Goal: Answer question/provide support

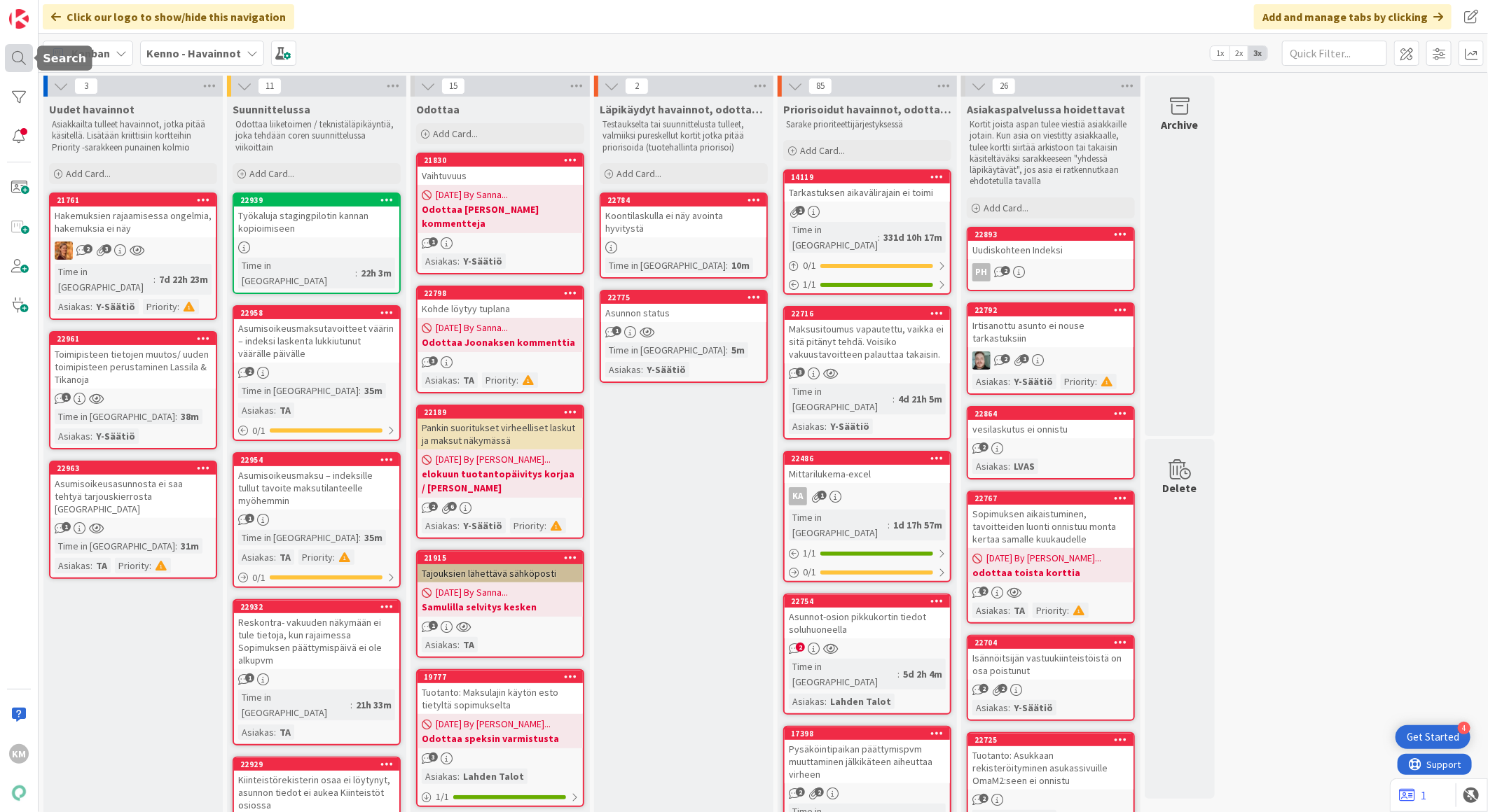
click at [24, 58] on div at bounding box center [18, 58] width 28 height 28
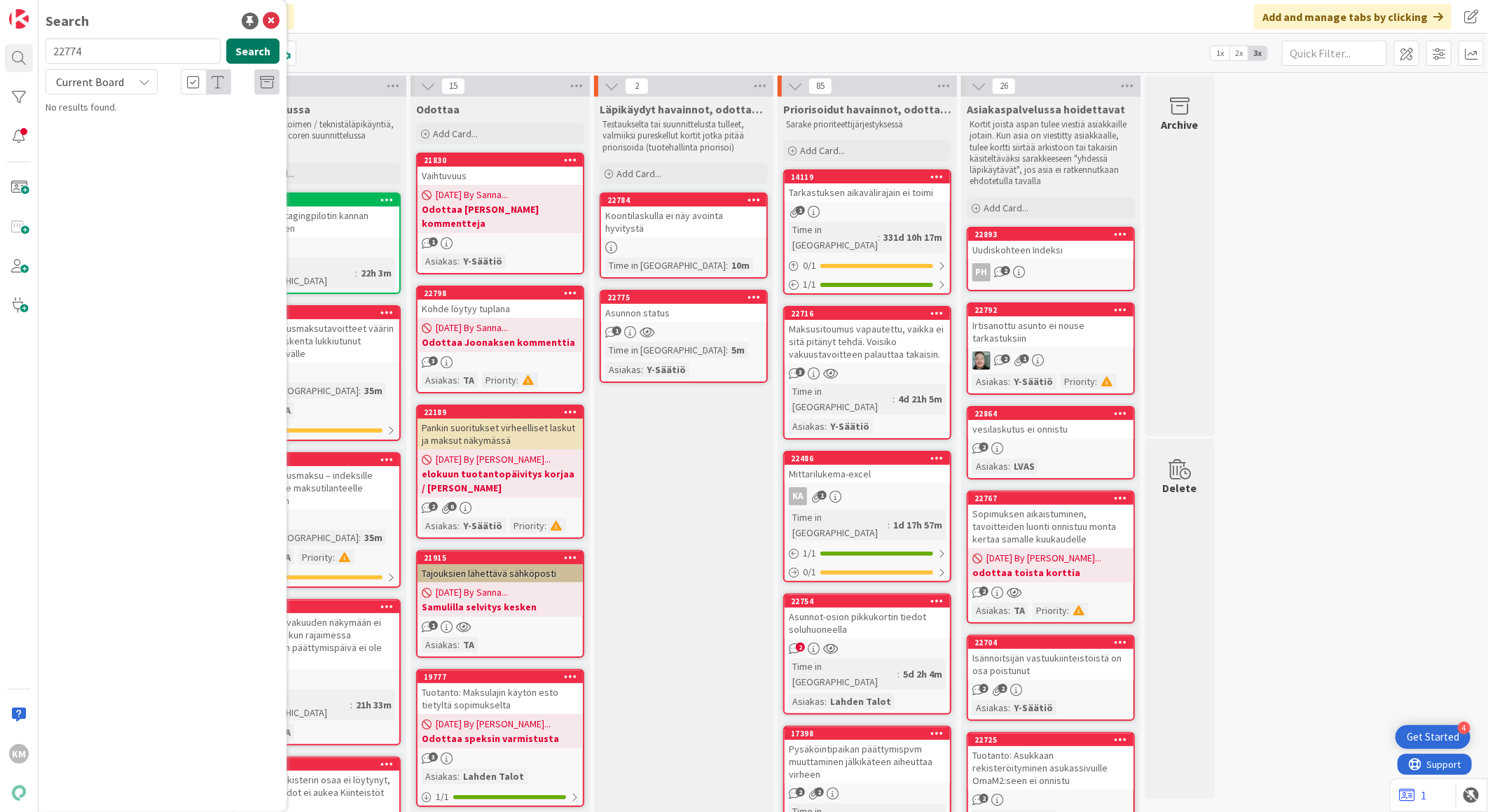
type input "22774"
click at [262, 57] on button "Search" at bounding box center [253, 51] width 54 height 26
click at [134, 86] on div "Current Board" at bounding box center [102, 82] width 112 height 26
click at [116, 156] on div "Current Board All Boards" at bounding box center [126, 127] width 162 height 63
drag, startPoint x: 117, startPoint y: 144, endPoint x: 125, endPoint y: 137, distance: 10.6
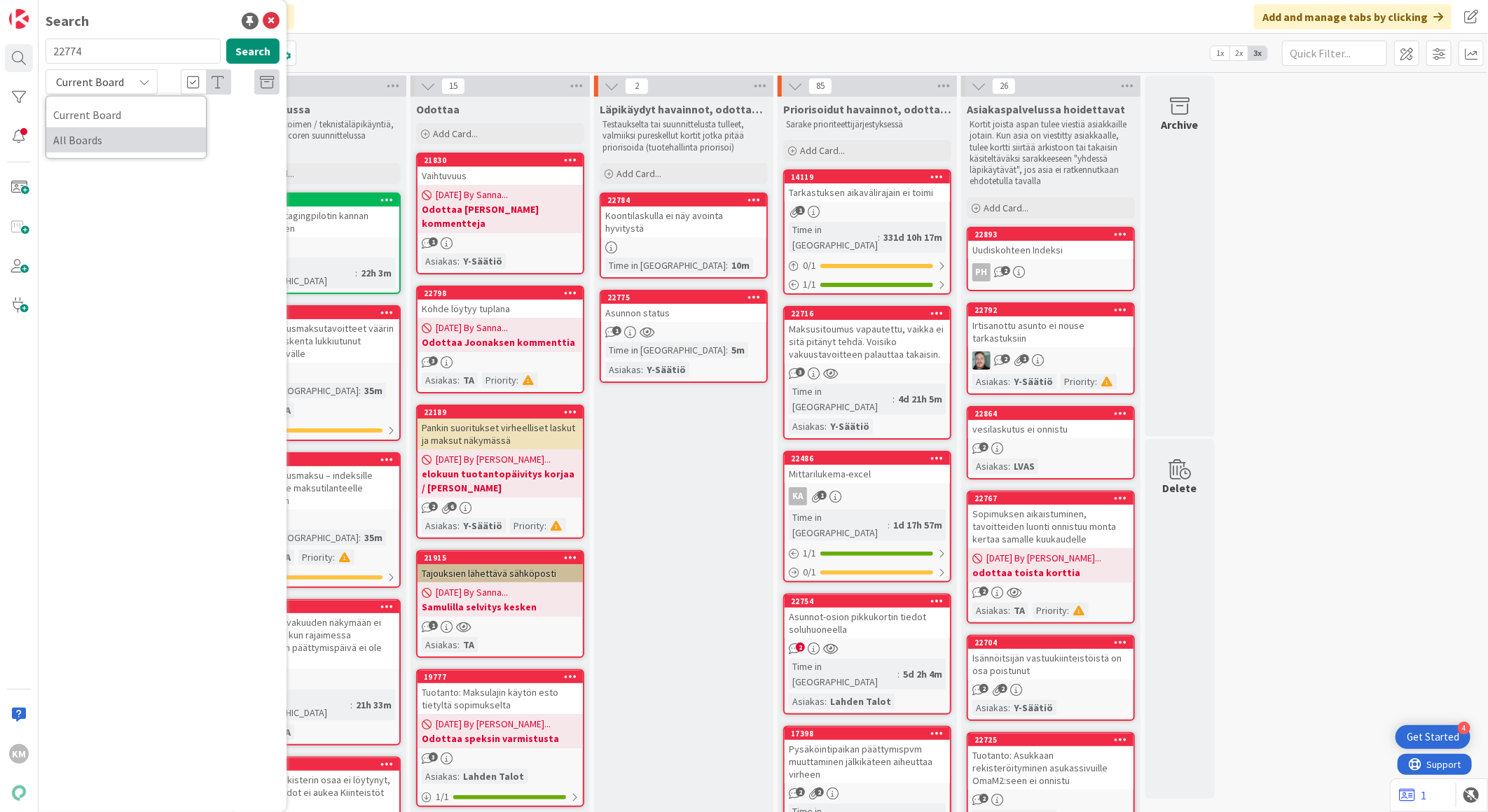
click at [118, 144] on span "All Boards" at bounding box center [126, 140] width 146 height 21
click at [194, 140] on span "Reskontran kirjauksien rivitykset menneet sekaisin maksutilannenäkymässä" at bounding box center [170, 130] width 211 height 27
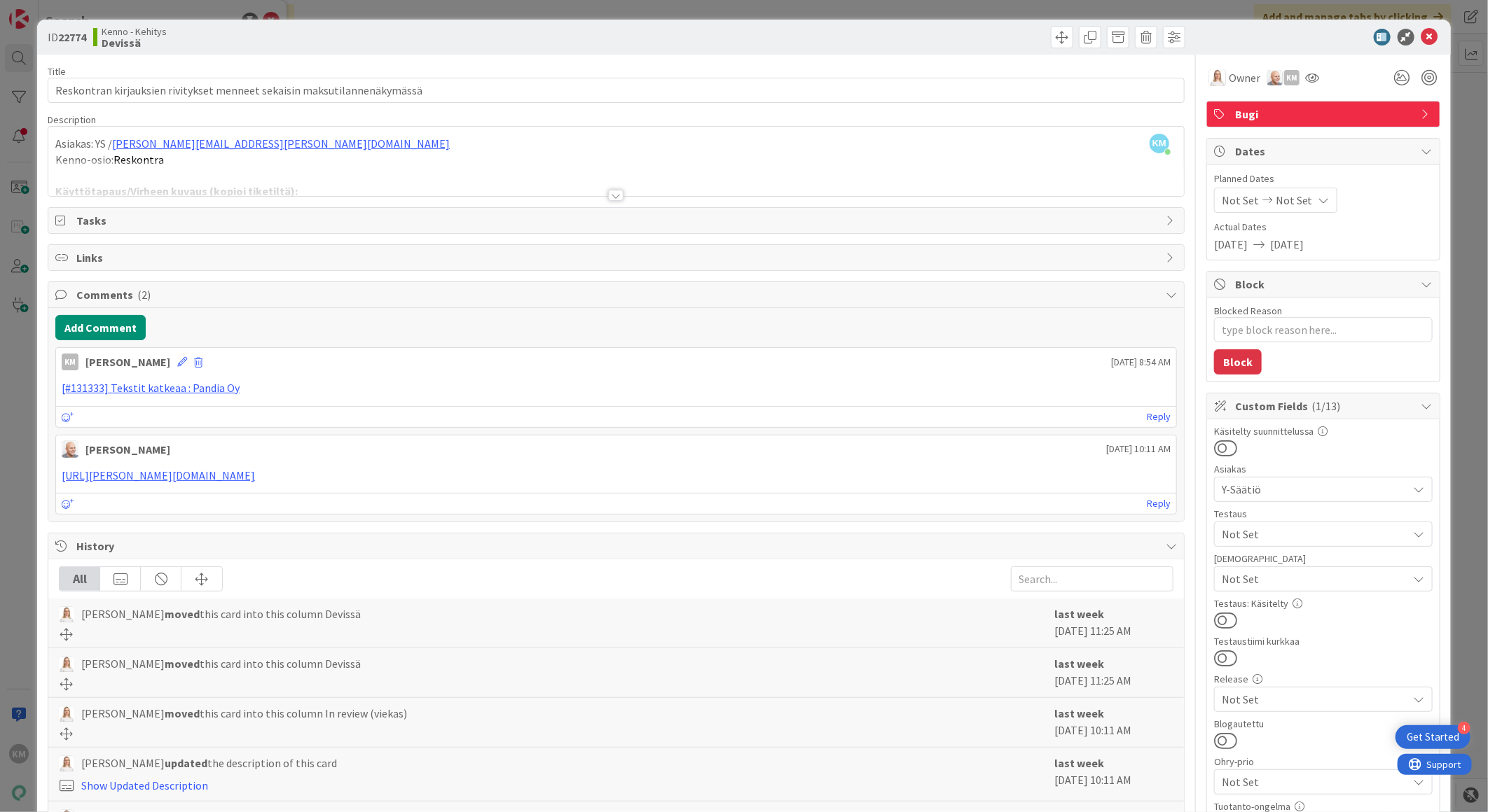
click at [612, 200] on div at bounding box center [615, 195] width 15 height 11
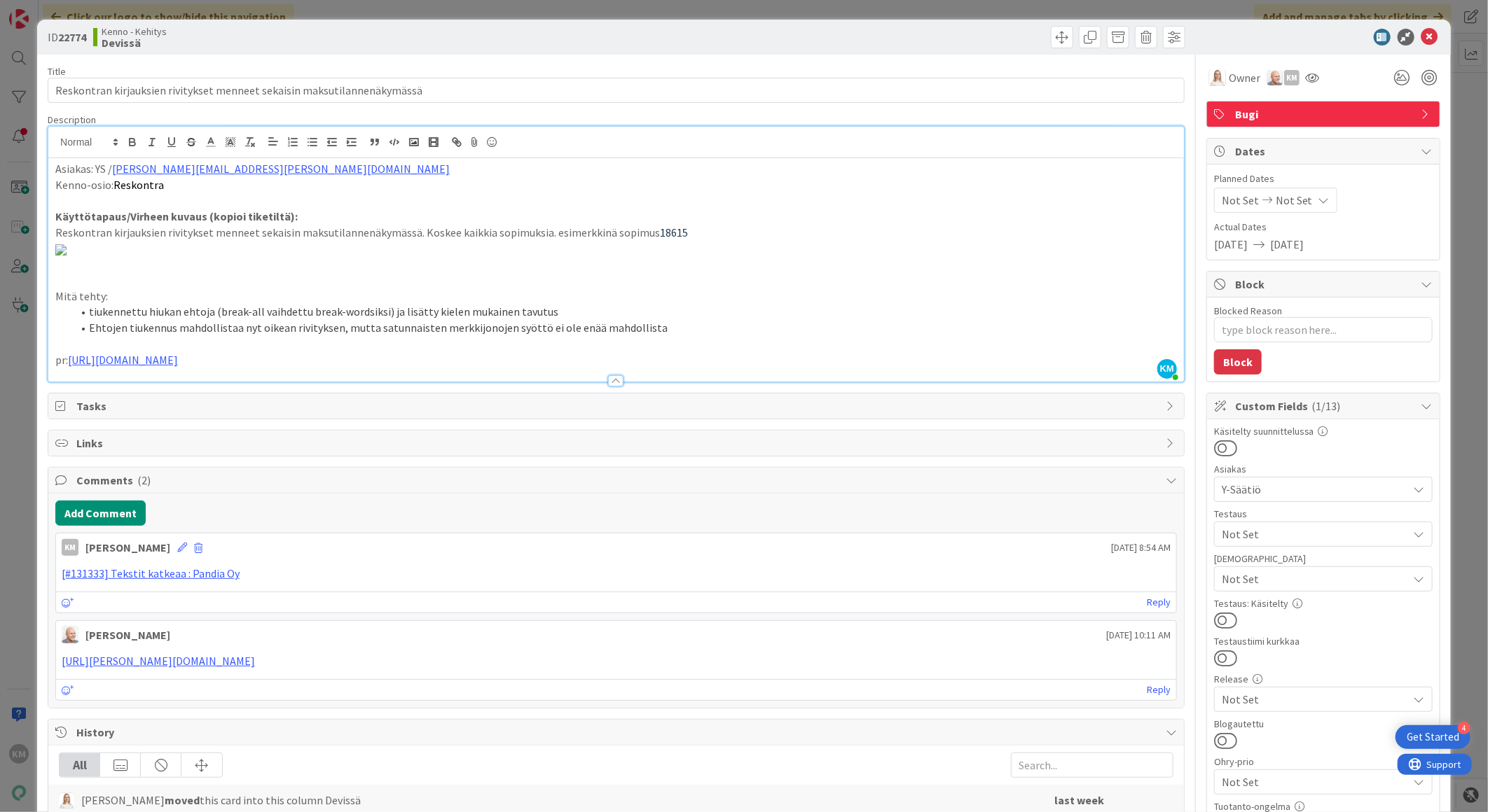
type textarea "x"
click at [1422, 38] on icon at bounding box center [1430, 37] width 17 height 17
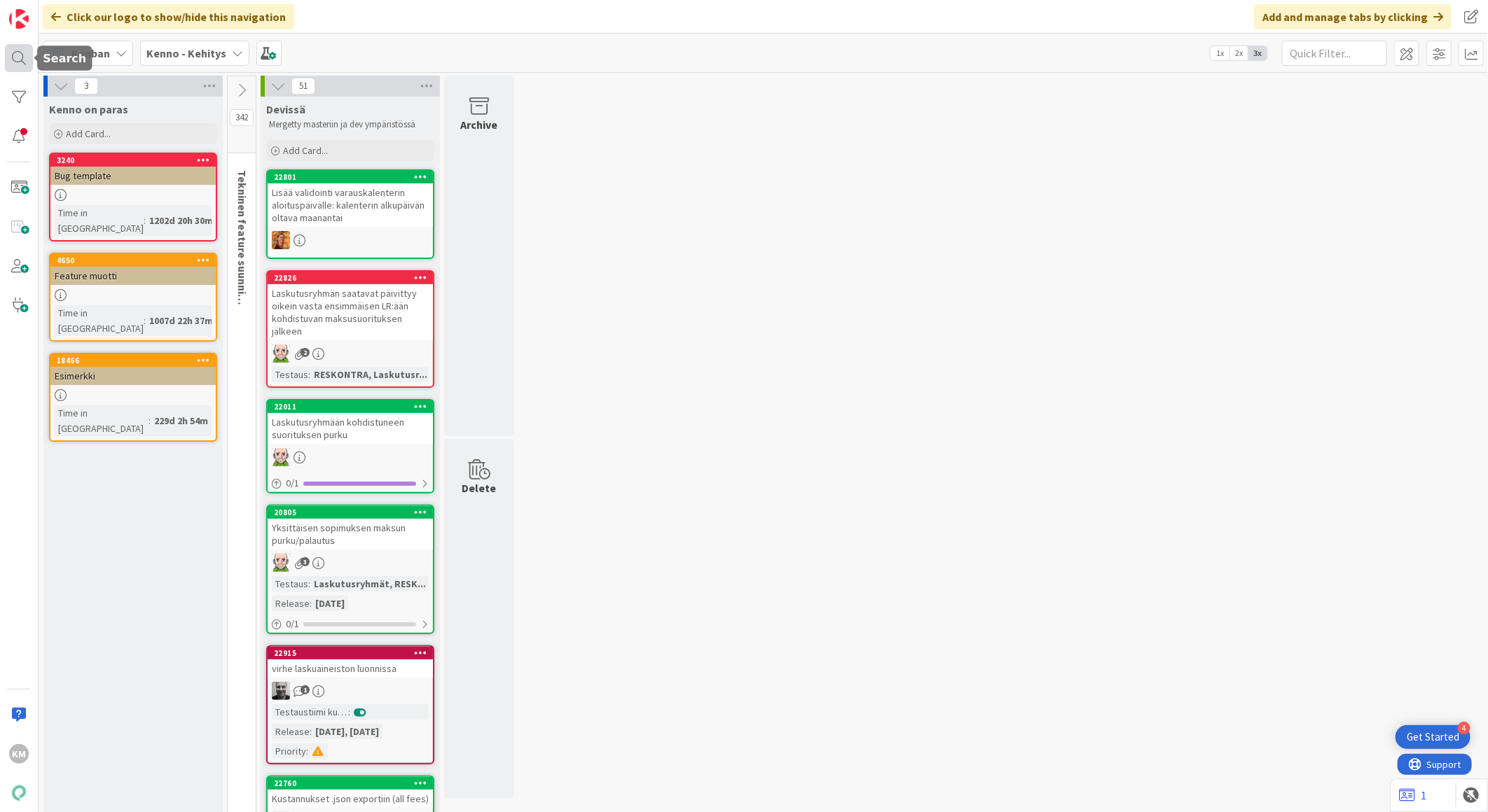
click at [15, 54] on div at bounding box center [18, 58] width 28 height 28
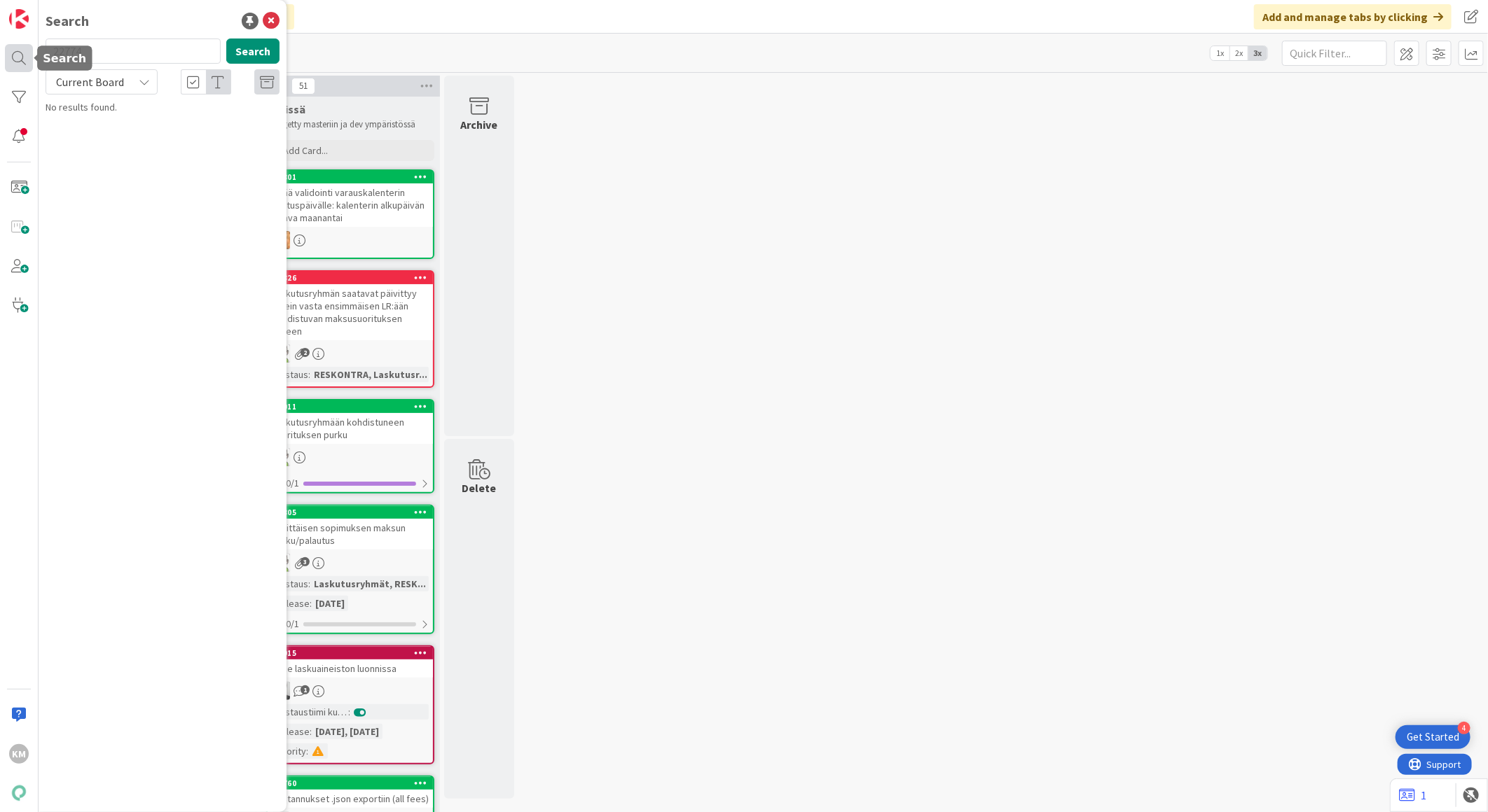
drag, startPoint x: 116, startPoint y: 49, endPoint x: 17, endPoint y: 43, distance: 99.2
click at [17, 43] on div "KM Search 22774 Search Current Board No results found." at bounding box center [19, 406] width 38 height 812
type input "22799"
click at [189, 142] on p "Ei löydä vuokralaiselle voimassa olevaa pysäköintipaikkasopimus" at bounding box center [172, 130] width 214 height 30
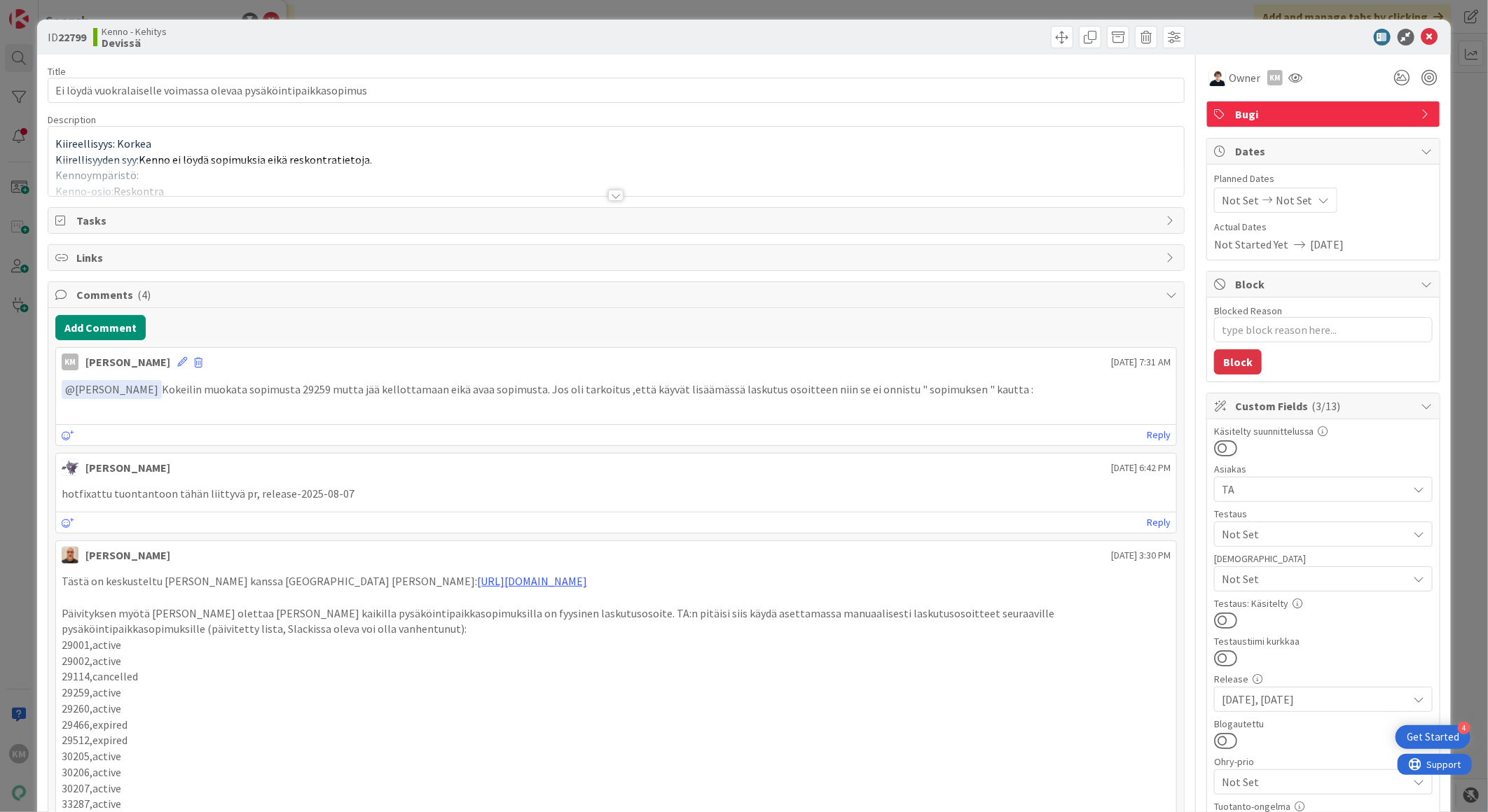
type textarea "x"
click at [1422, 37] on icon at bounding box center [1430, 37] width 17 height 17
